Goal: Task Accomplishment & Management: Use online tool/utility

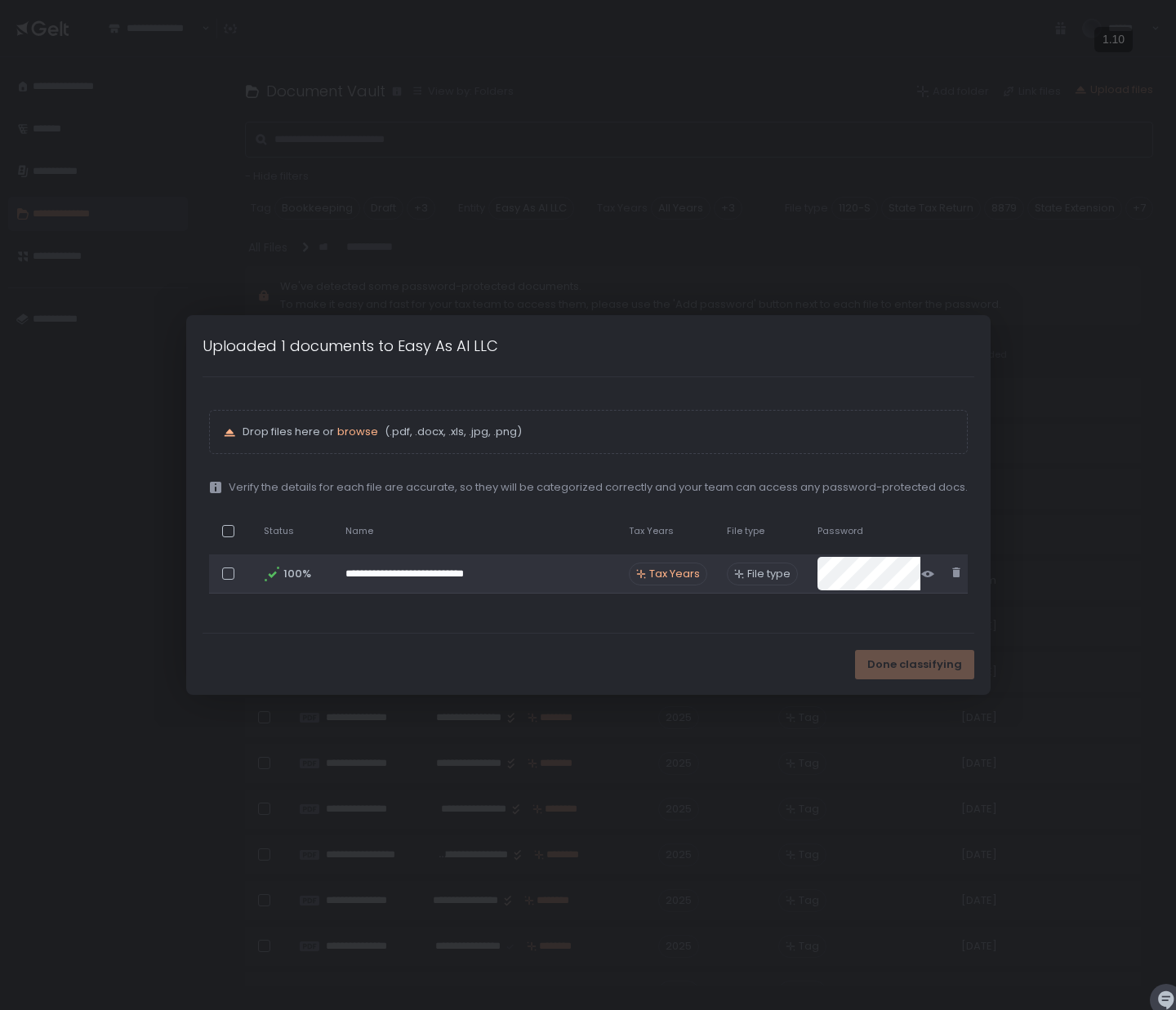
click at [681, 568] on span "Tax Years" at bounding box center [674, 574] width 51 height 15
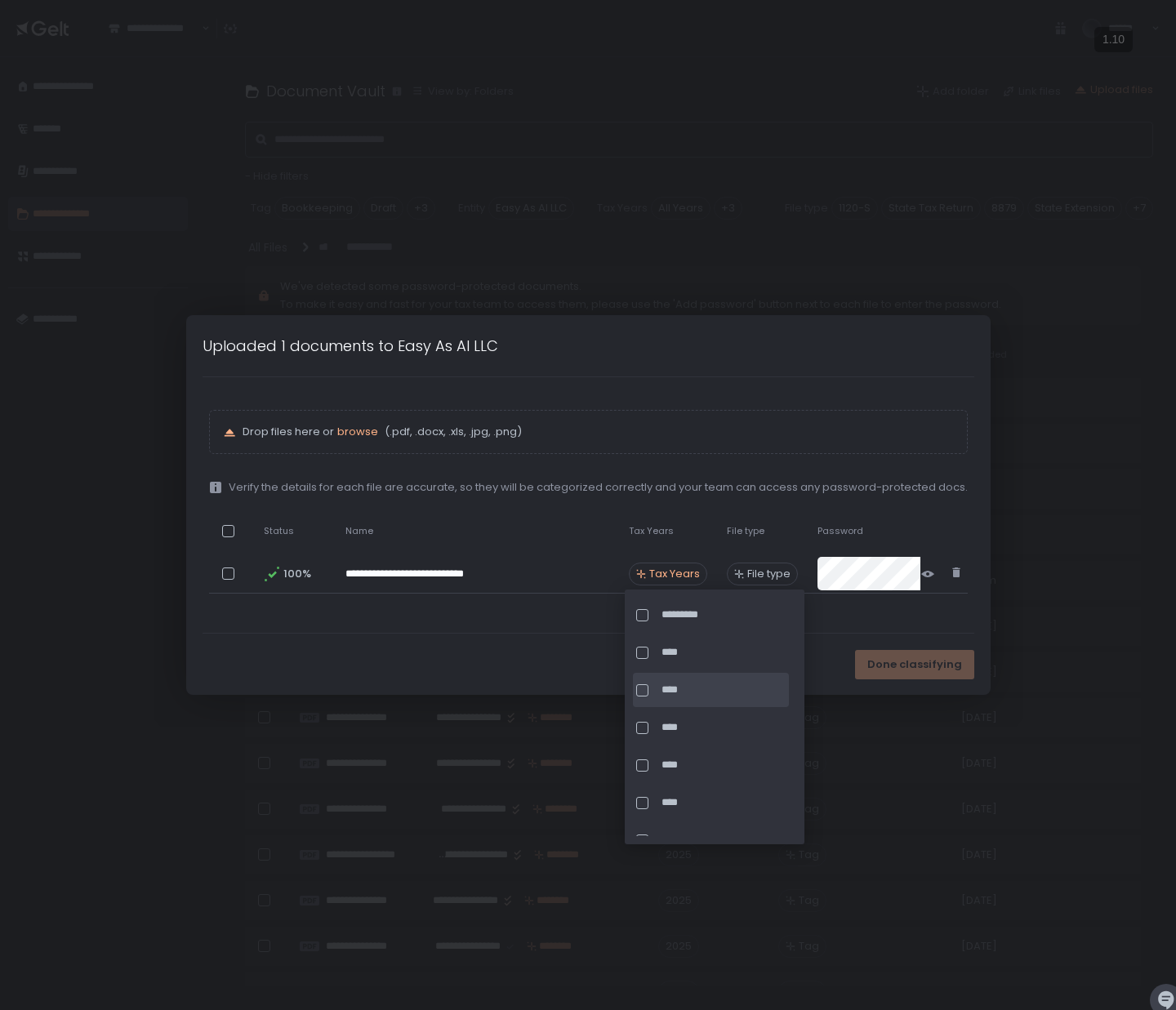
click at [671, 685] on span "****" at bounding box center [723, 689] width 124 height 15
click at [546, 635] on div "Done classifying" at bounding box center [588, 664] width 805 height 61
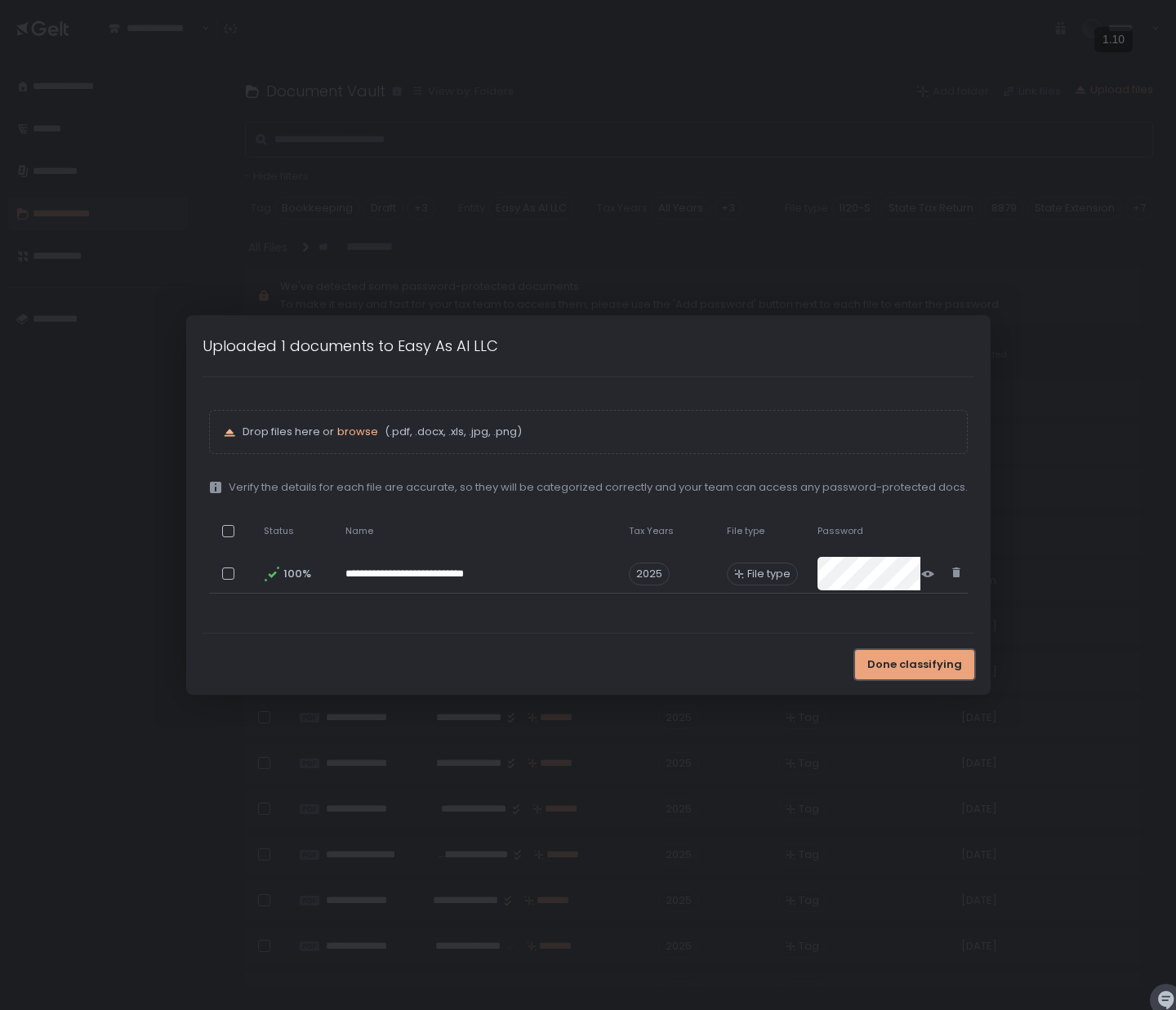
click at [917, 664] on span "Done classifying" at bounding box center [914, 664] width 94 height 15
